Goal: Browse casually

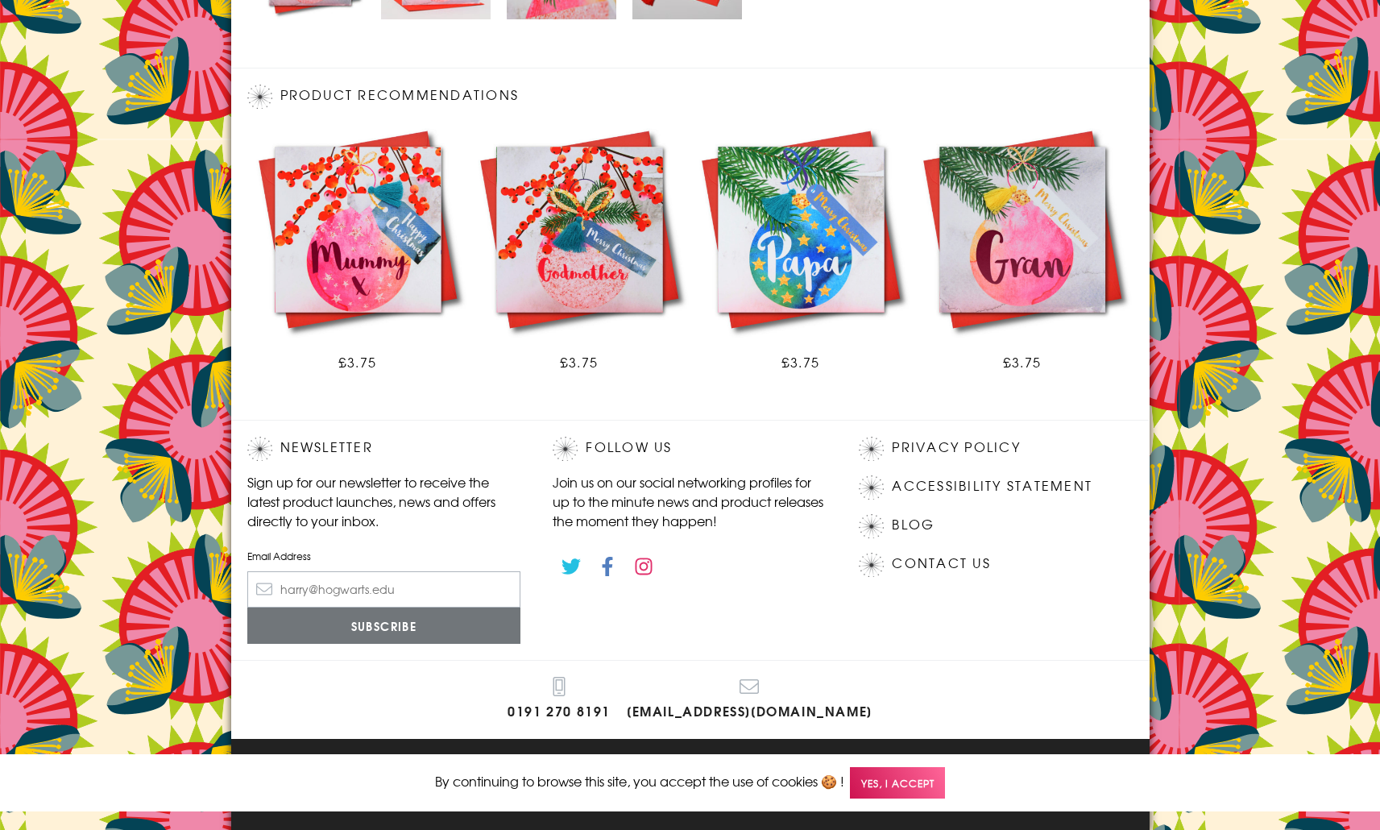
scroll to position [832, 0]
